Goal: Transaction & Acquisition: Purchase product/service

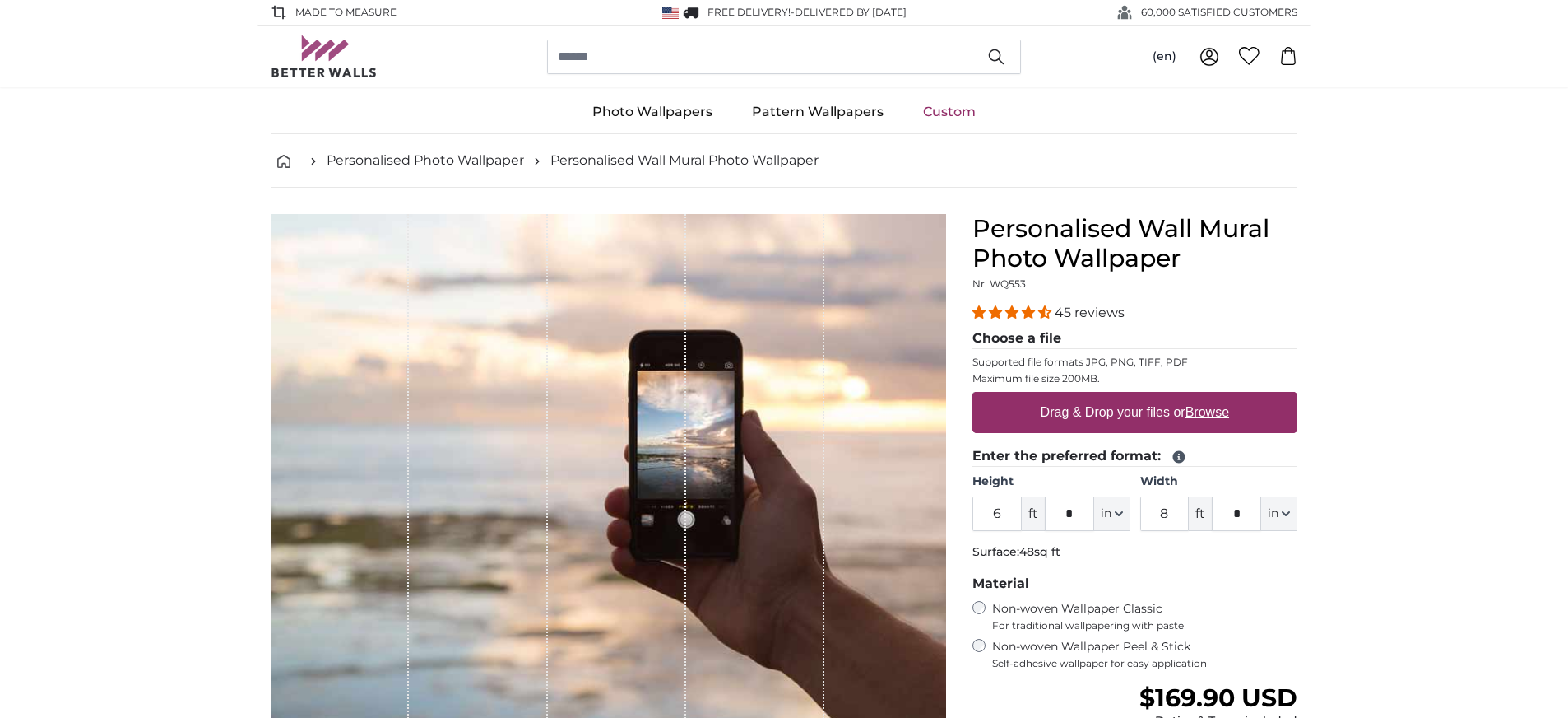
drag, startPoint x: 1013, startPoint y: 514, endPoint x: 983, endPoint y: 517, distance: 30.1
click at [983, 517] on input "6" at bounding box center [997, 513] width 49 height 34
drag, startPoint x: 1076, startPoint y: 512, endPoint x: 1065, endPoint y: 515, distance: 11.4
click at [1065, 515] on input "*" at bounding box center [1070, 513] width 49 height 34
drag, startPoint x: 1087, startPoint y: 512, endPoint x: 1052, endPoint y: 515, distance: 35.1
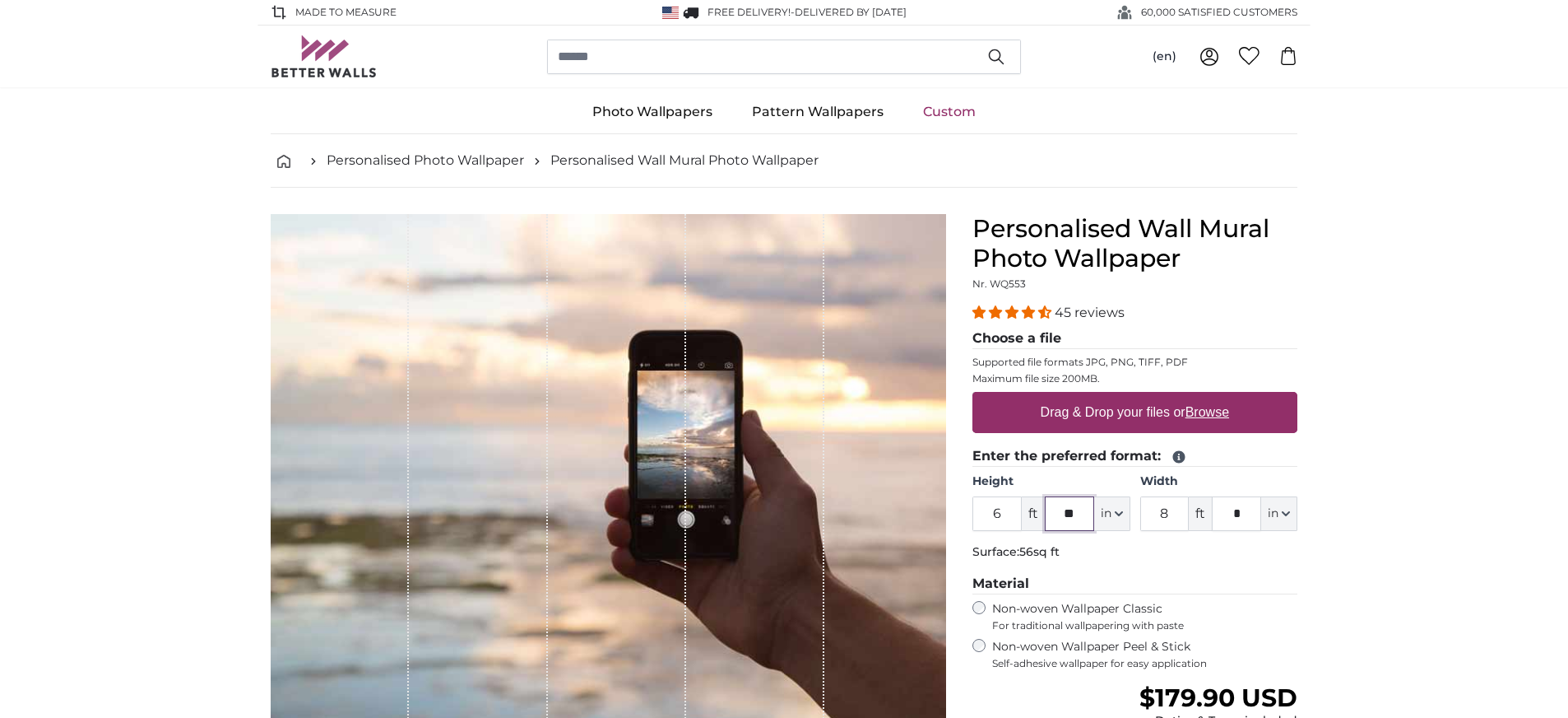
click at [1052, 515] on input "**" at bounding box center [1070, 513] width 49 height 34
type input "**"
type input "7"
type input "*"
drag, startPoint x: 1173, startPoint y: 512, endPoint x: 1151, endPoint y: 514, distance: 22.1
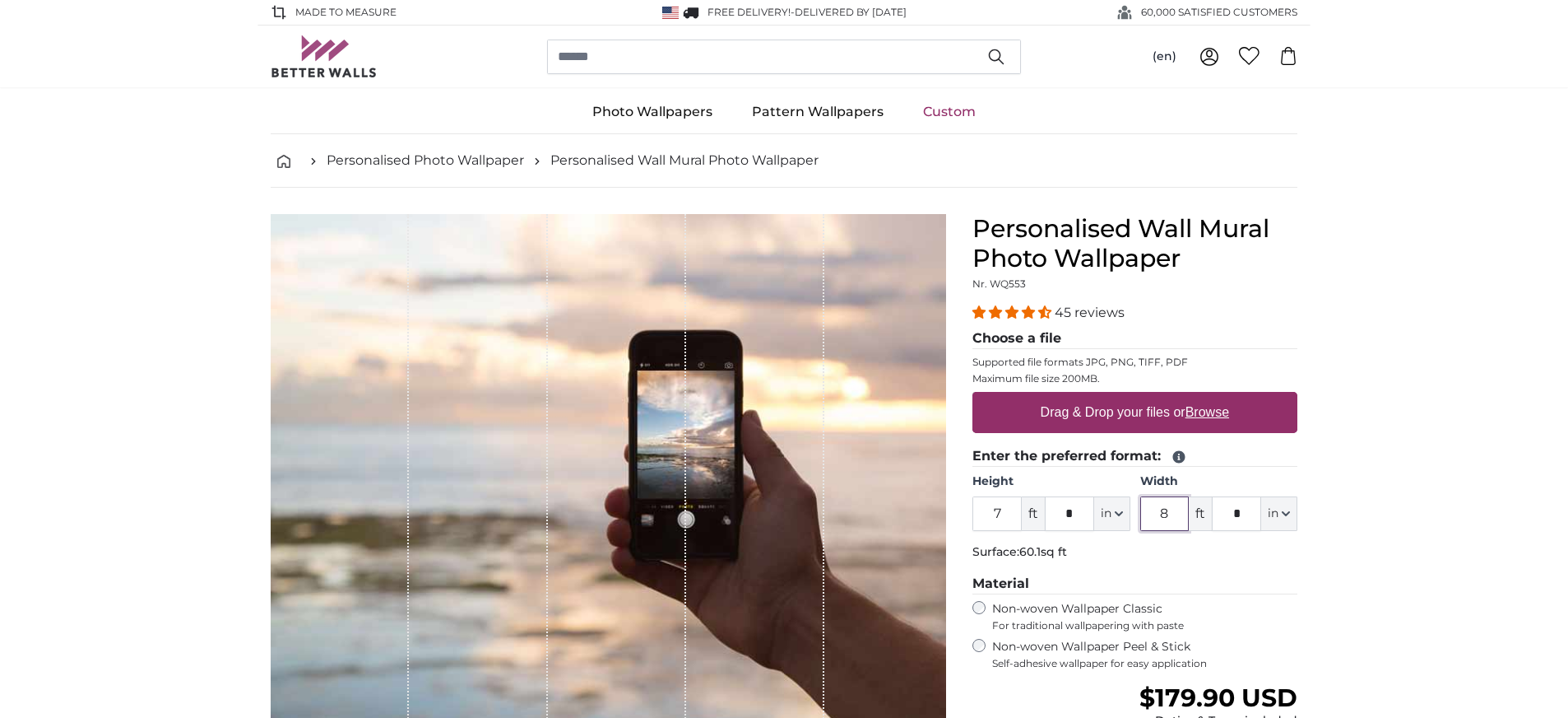
click at [1151, 514] on input "8" at bounding box center [1165, 513] width 49 height 34
drag, startPoint x: 1006, startPoint y: 515, endPoint x: 989, endPoint y: 516, distance: 17.0
click at [991, 515] on input "7" at bounding box center [997, 513] width 49 height 34
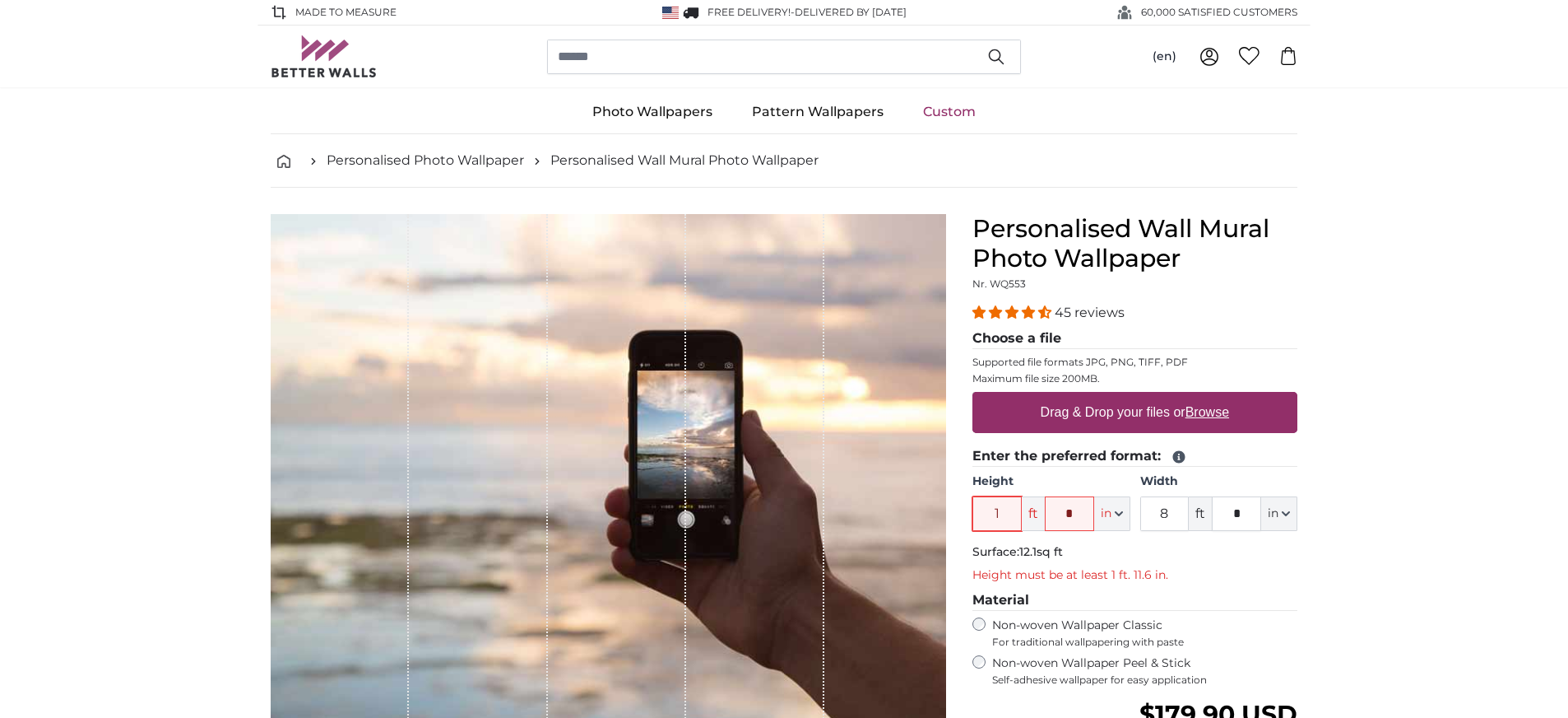
drag, startPoint x: 1010, startPoint y: 512, endPoint x: 986, endPoint y: 512, distance: 24.0
click at [986, 512] on input "1" at bounding box center [997, 513] width 49 height 34
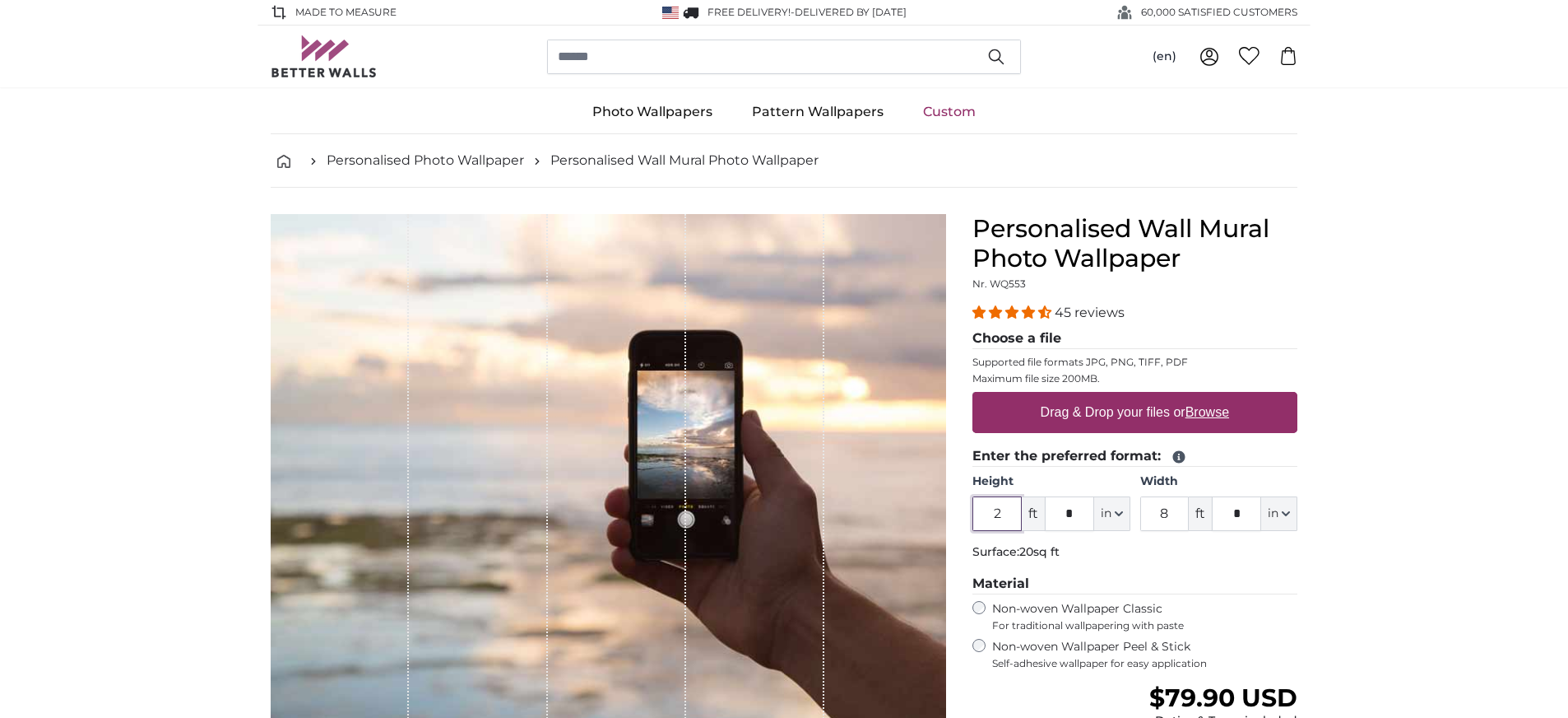
type input "2"
drag, startPoint x: 1174, startPoint y: 512, endPoint x: 1162, endPoint y: 512, distance: 12.0
click at [1162, 512] on input "8" at bounding box center [1165, 513] width 49 height 34
type input "1"
type input "2"
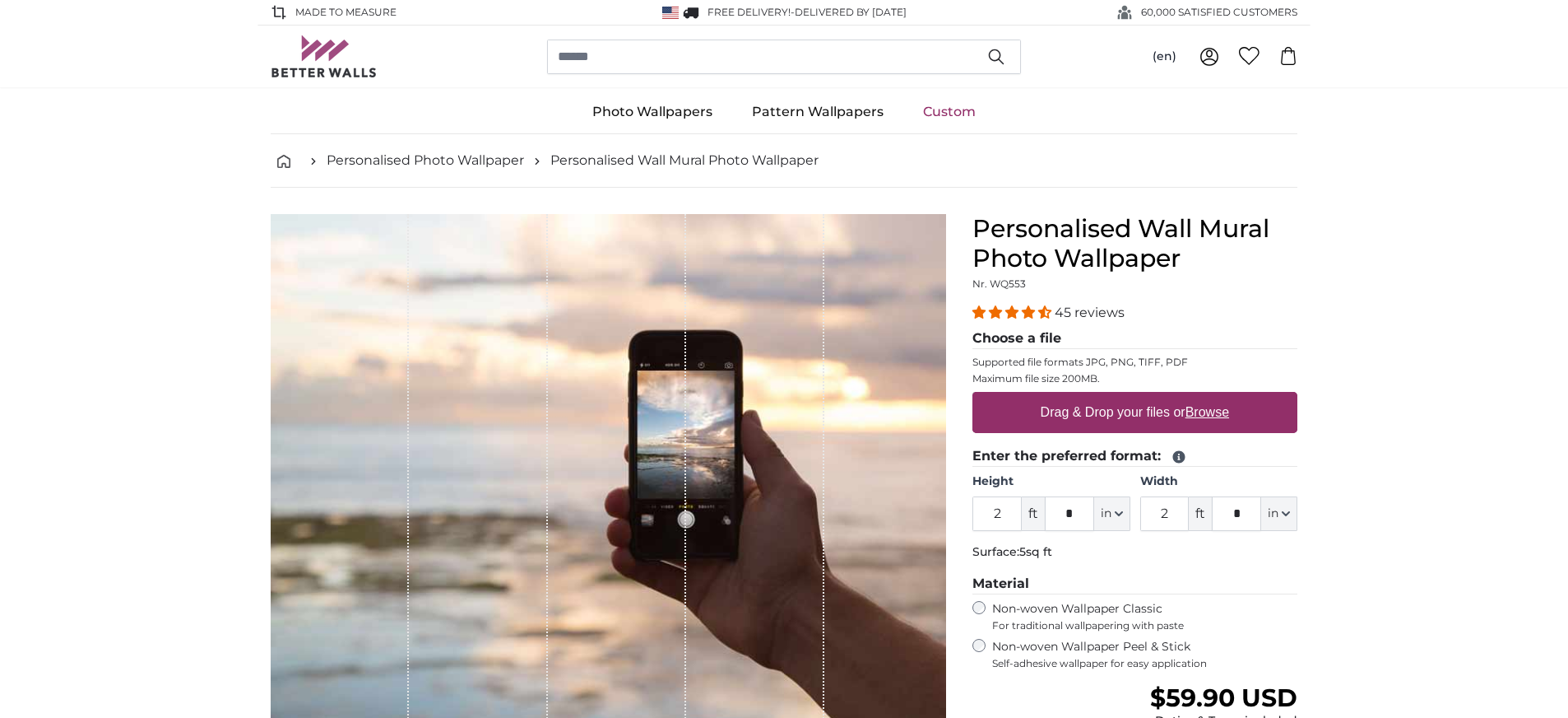
click at [1119, 410] on label "Drag & Drop your files or Browse" at bounding box center [1134, 412] width 202 height 32
click at [1119, 396] on input "Drag & Drop your files or Browse" at bounding box center [1134, 393] width 325 height 5
type input "**********"
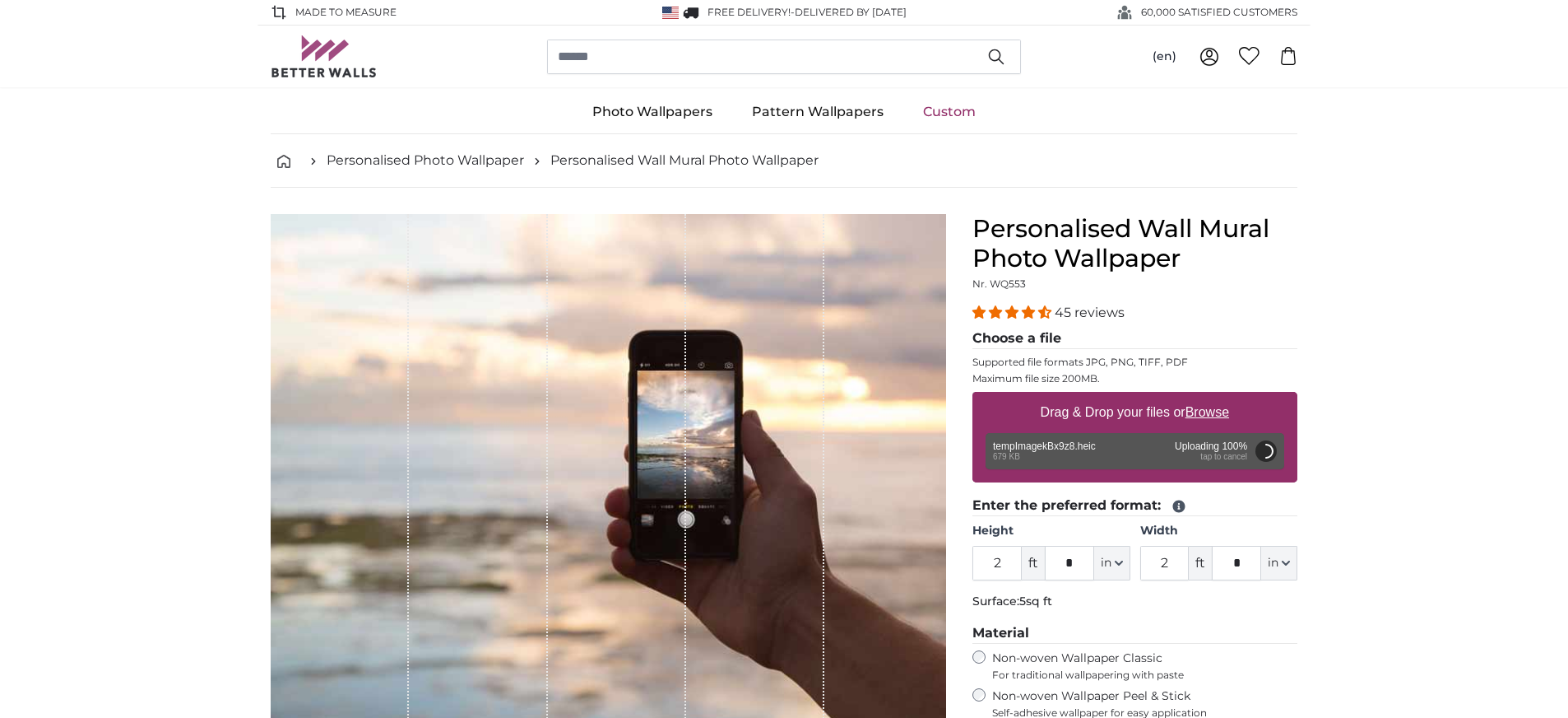
scroll to position [94, 0]
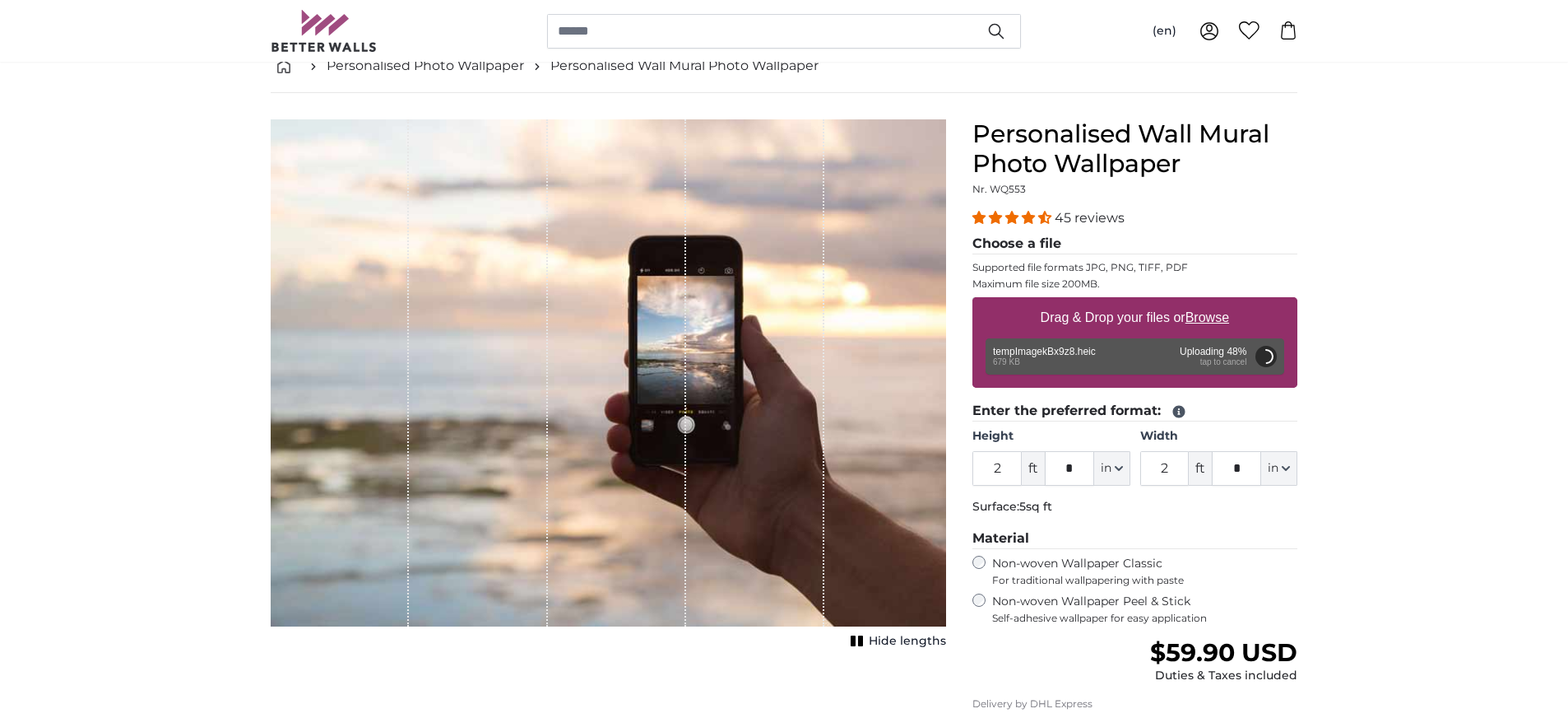
type input "6"
type input "*"
type input "4"
type input "*"
